Goal: Task Accomplishment & Management: Manage account settings

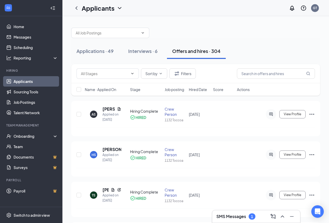
click at [228, 215] on h3 "SMS Messages" at bounding box center [232, 216] width 30 height 6
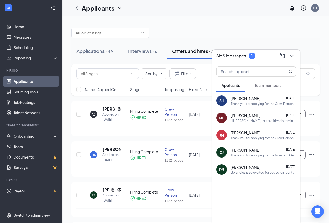
click at [284, 35] on div at bounding box center [195, 30] width 249 height 16
click at [250, 28] on div at bounding box center [195, 30] width 249 height 16
click at [80, 103] on div "AS Angelino Simpson Applied on Oct 11 Hiring Complete HIRED Crew Person 1132 To…" at bounding box center [195, 118] width 249 height 35
click at [85, 101] on div "Sort by Filters Name · Applied On Stage Job posting Hired Date Score Actions" at bounding box center [195, 82] width 249 height 37
click at [87, 99] on div "Sort by Filters Name · Applied On Stage Job posting Hired Date Score Actions" at bounding box center [195, 82] width 249 height 37
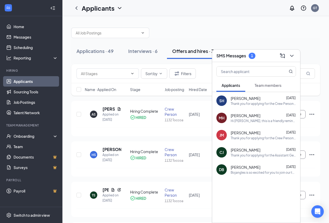
click at [121, 9] on icon "ChevronDown" at bounding box center [120, 8] width 6 height 6
click at [240, 39] on div "Applications · 49 Interviews · 6 Offers and hires · 304" at bounding box center [195, 51] width 249 height 26
click at [292, 55] on icon "ChevronDown" at bounding box center [292, 56] width 6 height 6
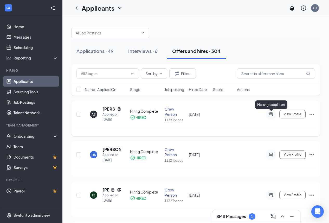
click at [272, 113] on icon "ActiveChat" at bounding box center [271, 113] width 3 height 3
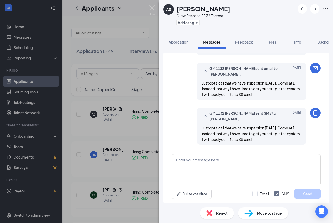
scroll to position [186, 0]
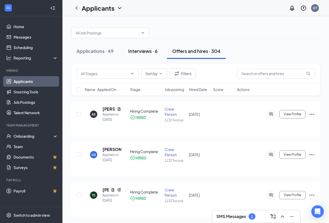
click at [136, 51] on div "Interviews · 6" at bounding box center [142, 51] width 29 height 7
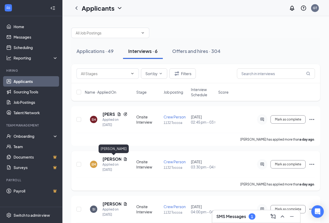
click at [114, 159] on h5 "[PERSON_NAME]" at bounding box center [112, 159] width 19 height 6
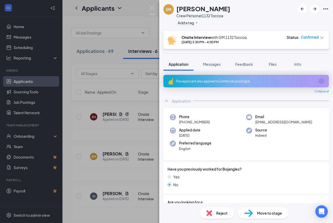
click at [266, 217] on div "Move to stage" at bounding box center [263, 212] width 50 height 11
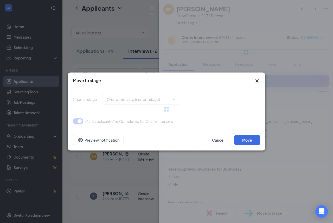
type input "Background Check (next stage)"
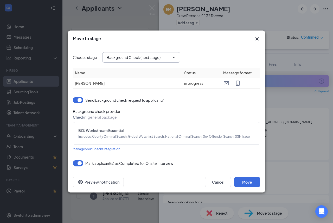
click at [174, 55] on icon "ChevronDown" at bounding box center [174, 57] width 4 height 4
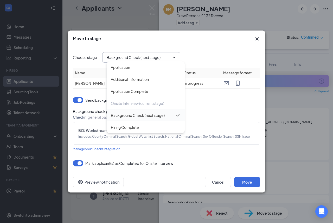
click at [145, 116] on div "Background Check (next stage)" at bounding box center [138, 115] width 54 height 6
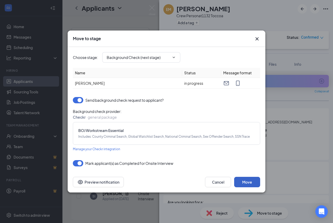
click at [247, 182] on button "Move" at bounding box center [247, 182] width 26 height 10
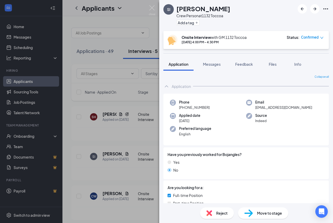
click at [80, 104] on div "SI [PERSON_NAME] Crew Person at 1132 Toccoa Add a tag Onsite Interview with GM …" at bounding box center [166, 111] width 333 height 223
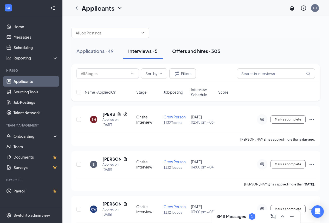
click at [182, 52] on div "Offers and hires · 305" at bounding box center [196, 51] width 48 height 7
